Goal: Task Accomplishment & Management: Complete application form

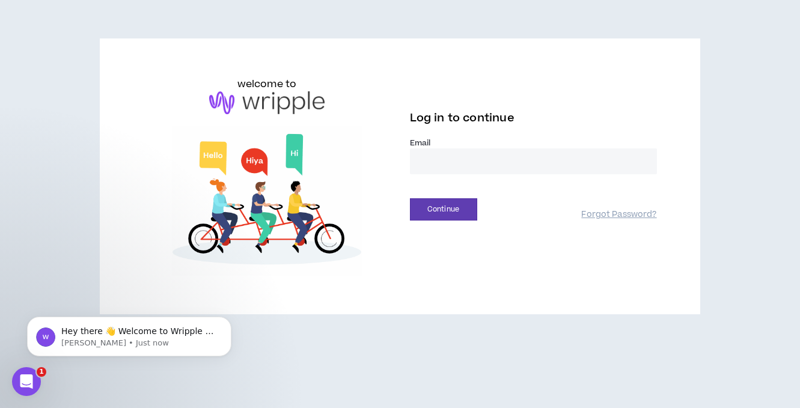
type input "**********"
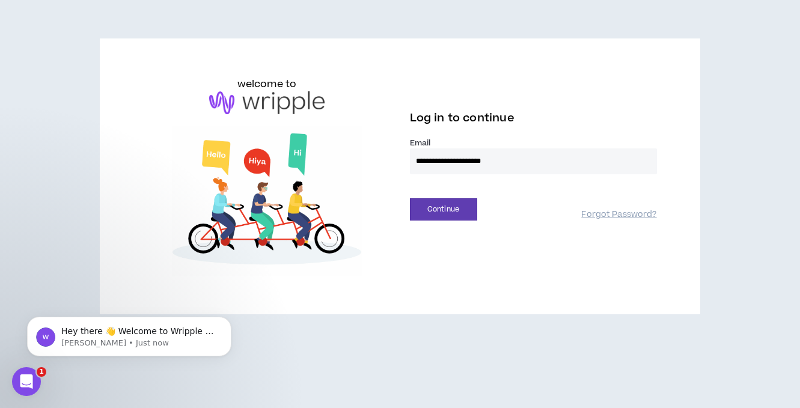
click at [443, 209] on button "Continue" at bounding box center [443, 209] width 67 height 22
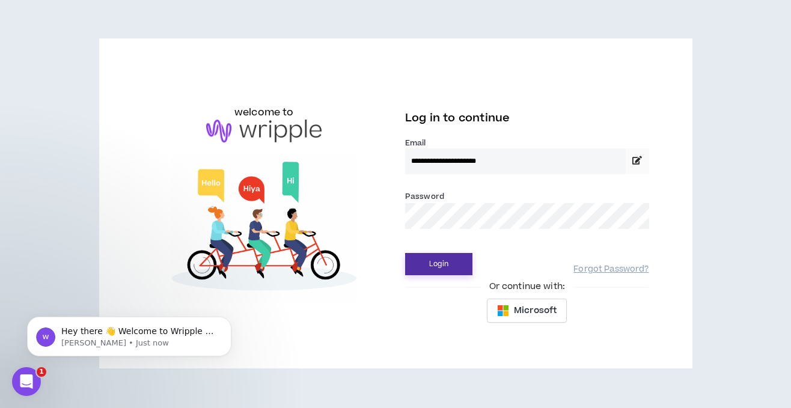
click at [446, 267] on button "Login" at bounding box center [438, 264] width 67 height 22
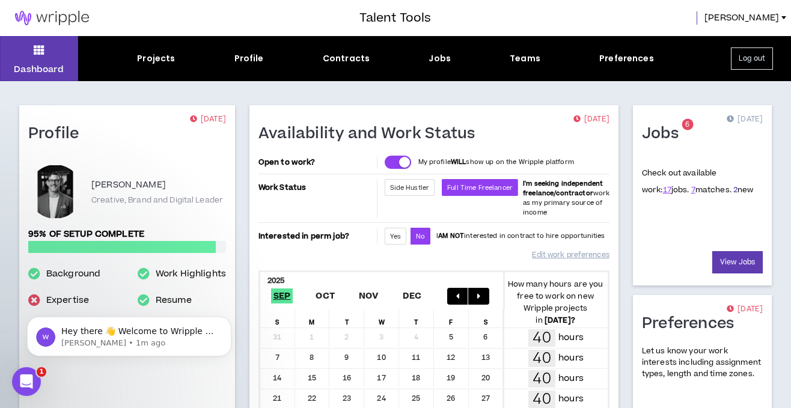
click at [733, 190] on link "2" at bounding box center [735, 190] width 4 height 11
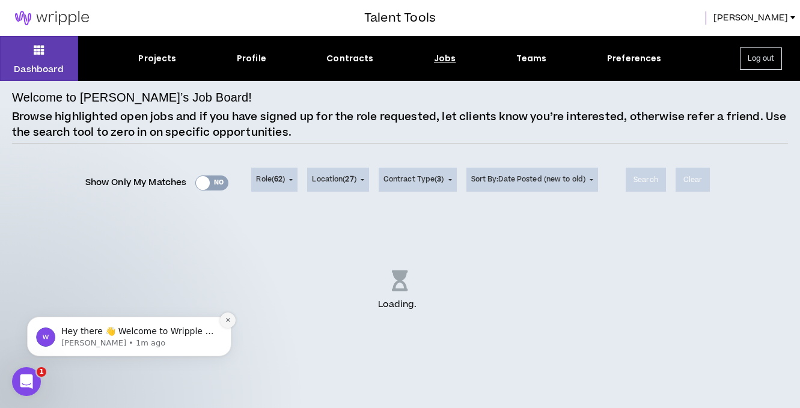
click at [224, 320] on button "Dismiss notification" at bounding box center [228, 321] width 16 height 16
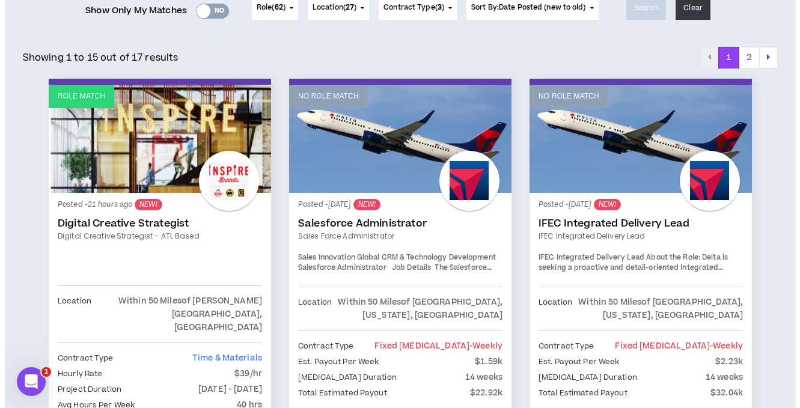
scroll to position [202, 0]
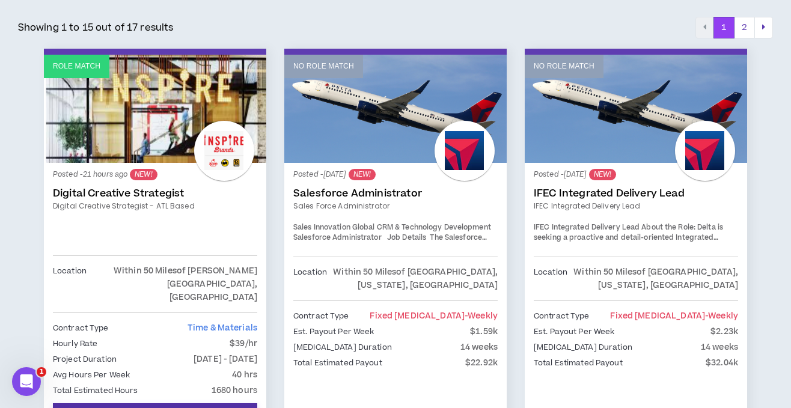
click at [164, 407] on span "I'm Interested" at bounding box center [155, 415] width 56 height 11
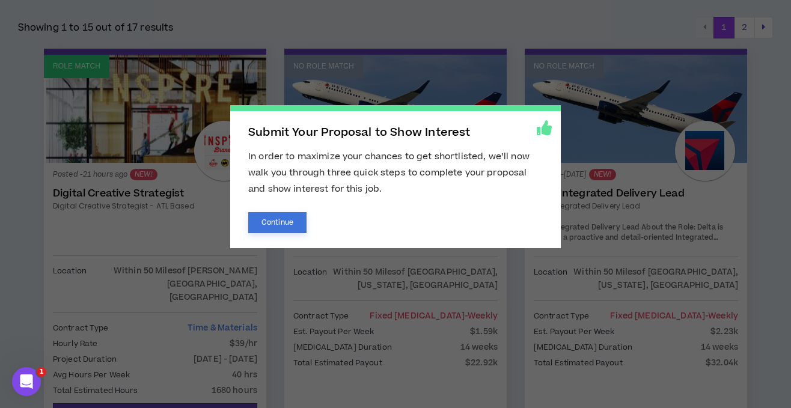
click at [270, 224] on button "Continue" at bounding box center [277, 222] width 58 height 21
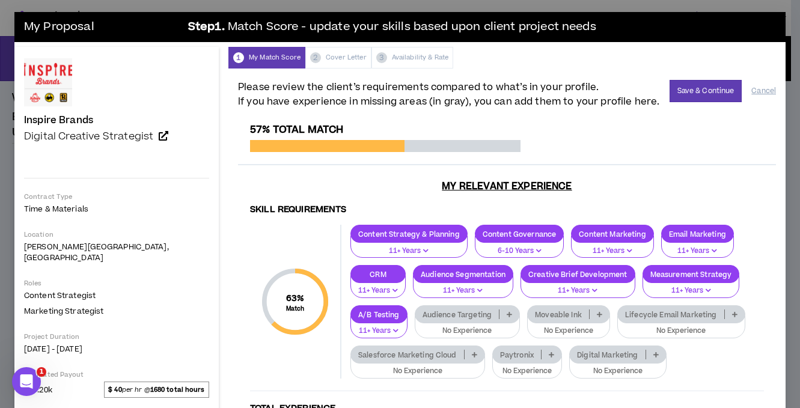
click at [507, 313] on icon at bounding box center [509, 314] width 5 height 6
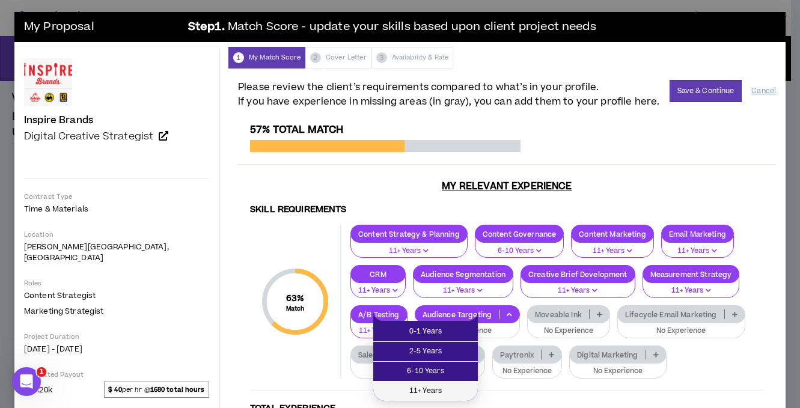
click at [432, 397] on span "11+ Years" at bounding box center [425, 391] width 90 height 13
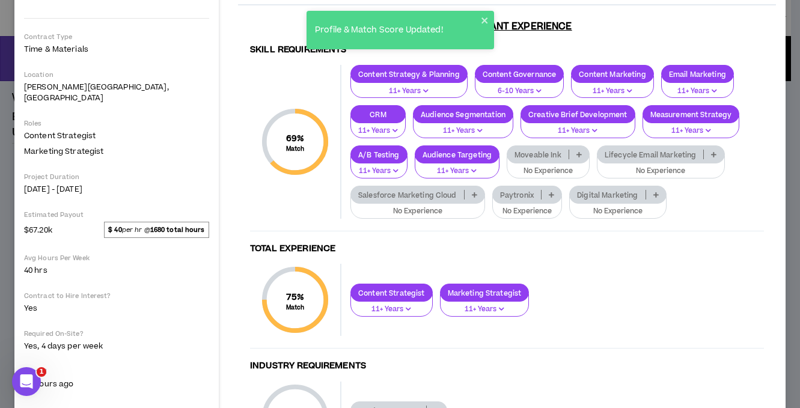
scroll to position [169, 0]
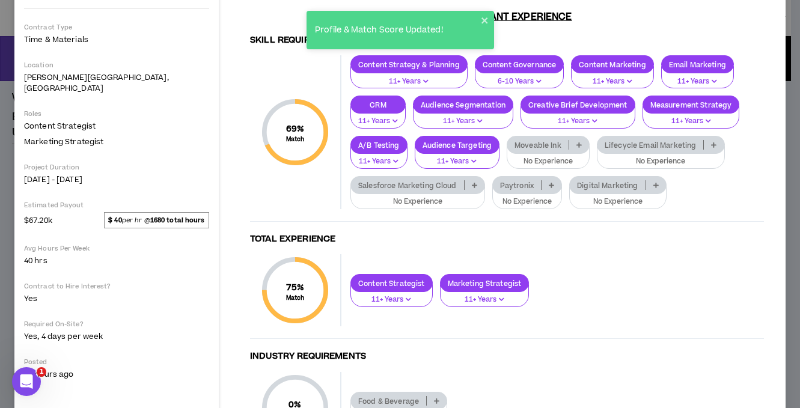
click at [646, 183] on p at bounding box center [656, 185] width 20 height 10
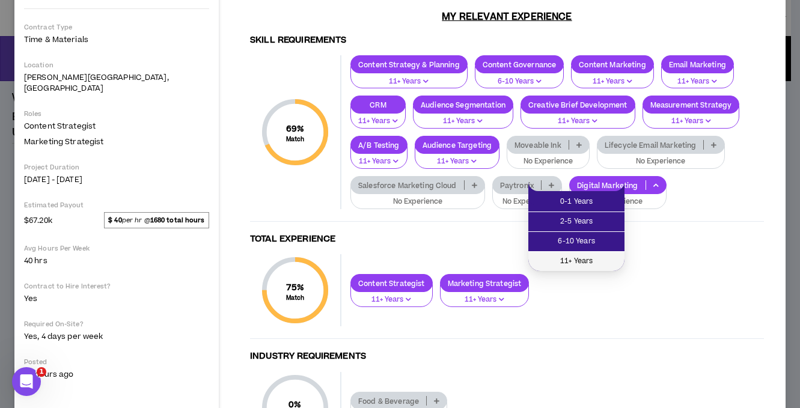
click at [584, 260] on span "11+ Years" at bounding box center [576, 261] width 82 height 13
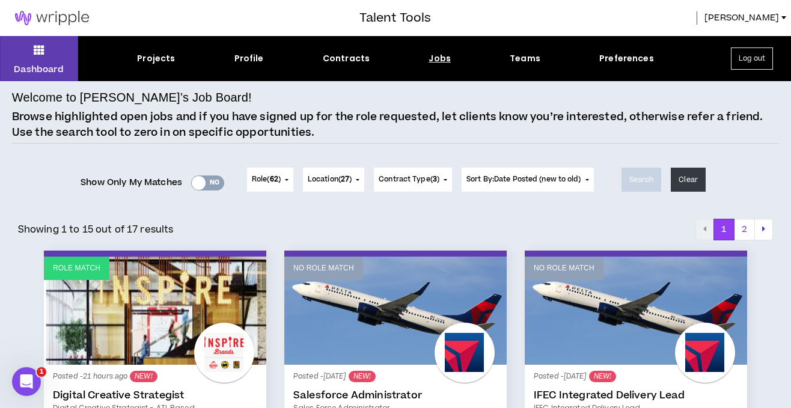
click at [329, 180] on span "Location ( 27 )" at bounding box center [330, 179] width 44 height 11
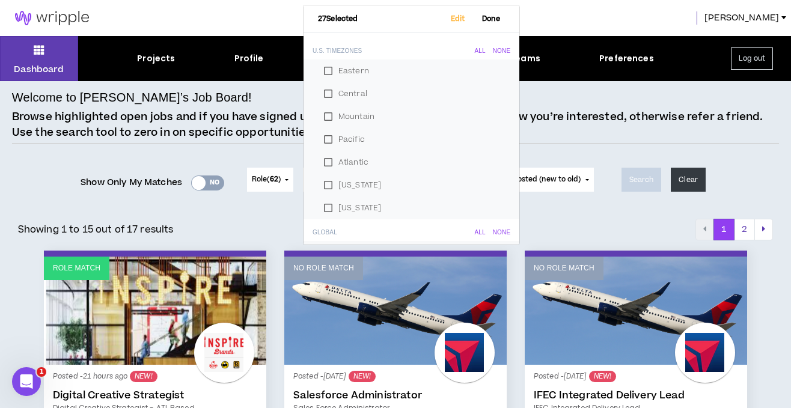
click at [599, 29] on div "Talent Tools [PERSON_NAME]" at bounding box center [395, 18] width 791 height 36
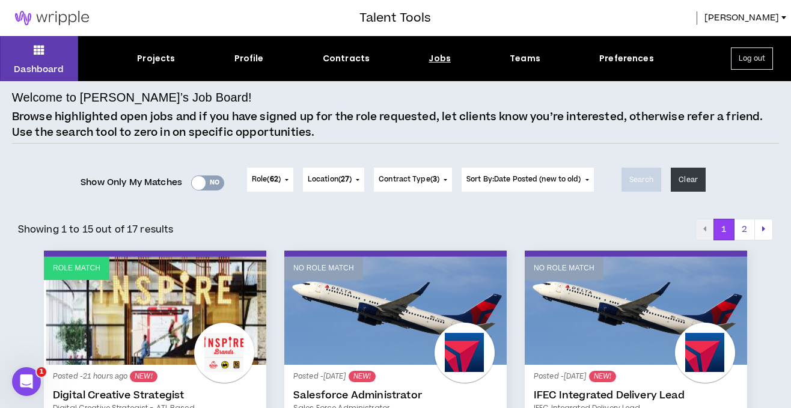
click at [413, 187] on button "Contract Type ( 3 )" at bounding box center [413, 180] width 78 height 24
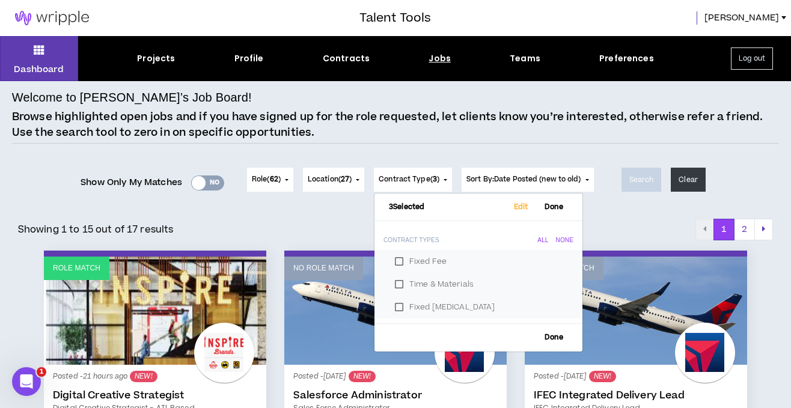
click at [413, 187] on button "Contract Type ( 3 )" at bounding box center [413, 180] width 78 height 24
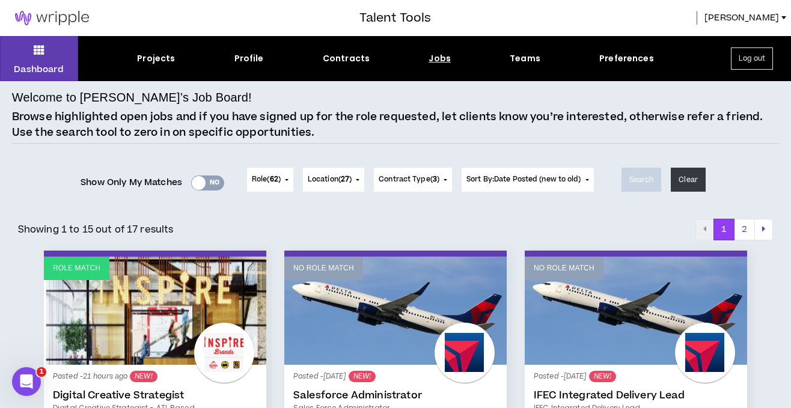
click at [264, 177] on span "Role ( 62 )" at bounding box center [266, 179] width 29 height 11
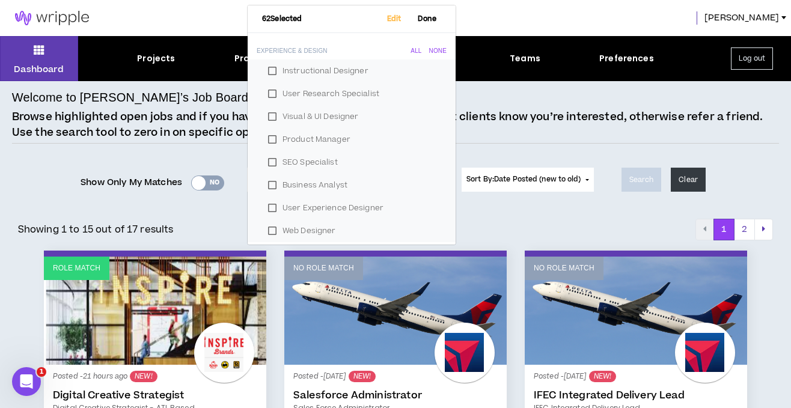
click at [519, 91] on div "Welcome to [PERSON_NAME]’s Job Board! Browse highlighted open jobs and if you h…" at bounding box center [395, 115] width 767 height 55
